Goal: Task Accomplishment & Management: Complete application form

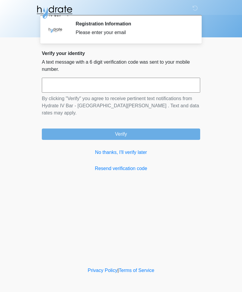
click at [81, 84] on input "text" at bounding box center [121, 85] width 159 height 15
type input "******"
click at [159, 129] on button "Verify" at bounding box center [121, 134] width 159 height 11
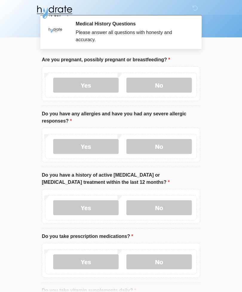
click at [175, 84] on label "No" at bounding box center [160, 85] width 66 height 15
click at [174, 142] on label "No" at bounding box center [160, 146] width 66 height 15
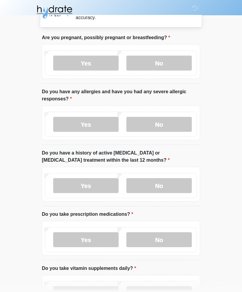
click at [173, 185] on label "No" at bounding box center [160, 186] width 66 height 15
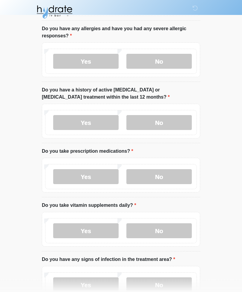
scroll to position [88, 0]
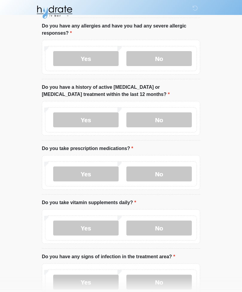
click at [173, 175] on label "No" at bounding box center [160, 174] width 66 height 15
click at [103, 229] on label "Yes" at bounding box center [86, 228] width 66 height 15
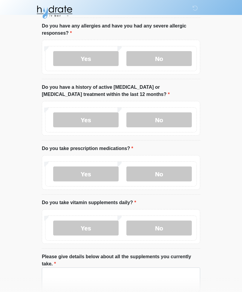
click at [152, 229] on label "No" at bounding box center [160, 228] width 66 height 15
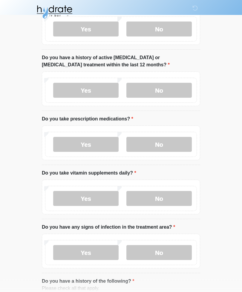
click at [71, 197] on label "Yes" at bounding box center [86, 198] width 66 height 15
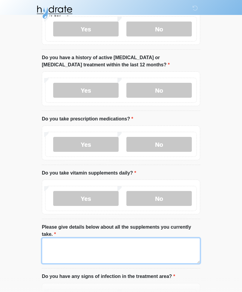
click at [162, 242] on textarea "Please give details below about all the supplements you currently take." at bounding box center [121, 251] width 159 height 26
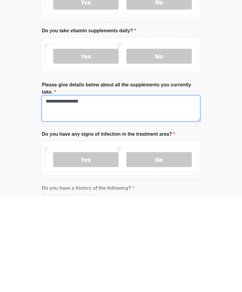
click at [54, 191] on textarea "**********" at bounding box center [121, 204] width 159 height 26
type textarea "**********"
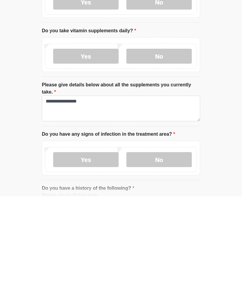
click at [179, 248] on label "No" at bounding box center [160, 255] width 66 height 15
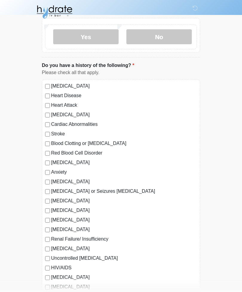
scroll to position [383, 0]
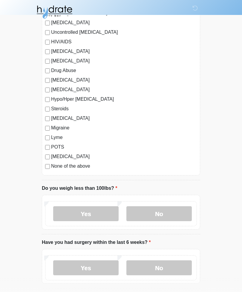
click at [177, 209] on label "No" at bounding box center [160, 213] width 66 height 15
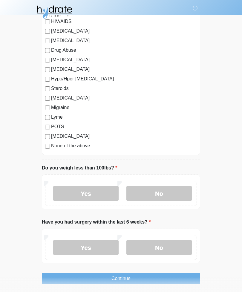
scroll to position [633, 0]
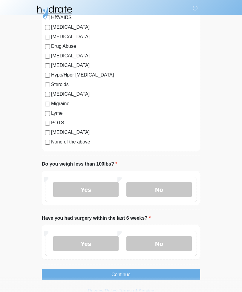
click at [183, 240] on label "No" at bounding box center [160, 243] width 66 height 15
click at [185, 273] on button "Continue" at bounding box center [121, 274] width 159 height 11
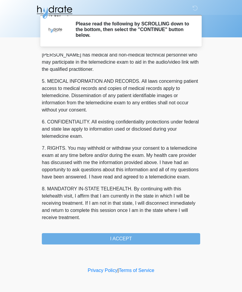
scroll to position [182, 0]
click at [174, 237] on button "I ACCEPT" at bounding box center [121, 238] width 159 height 11
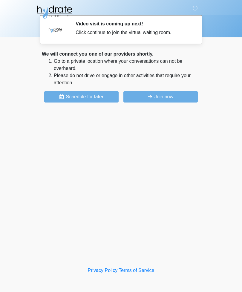
click at [186, 95] on button "Join now" at bounding box center [161, 96] width 74 height 11
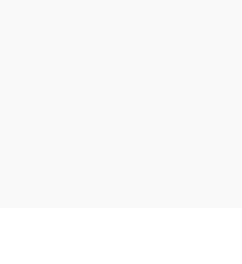
scroll to position [21, 0]
